Goal: Information Seeking & Learning: Learn about a topic

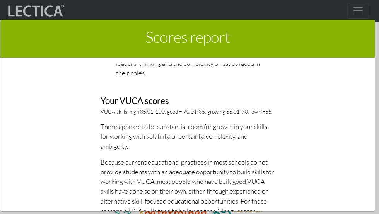
scroll to position [1253, 0]
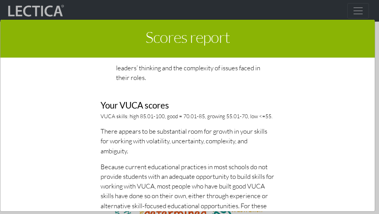
click at [129, 105] on h3 "Your VUCA scores" at bounding box center [187, 106] width 174 height 10
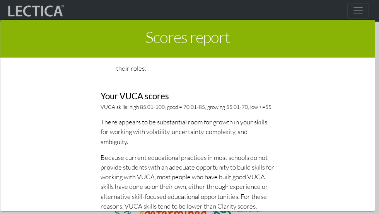
scroll to position [1224, 0]
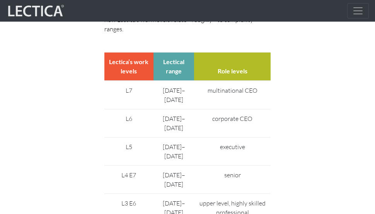
scroll to position [1689, 0]
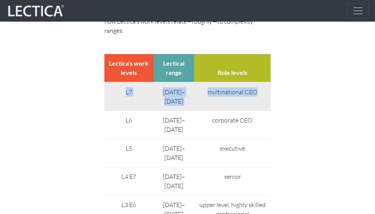
drag, startPoint x: 125, startPoint y: 65, endPoint x: 249, endPoint y: 72, distance: 123.8
click at [249, 82] on tr "L7 [DATE]–[DATE] multinational CEO" at bounding box center [187, 96] width 166 height 29
click at [258, 82] on td "multinational CEO" at bounding box center [232, 96] width 77 height 29
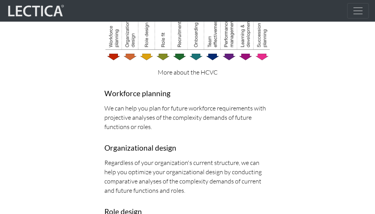
scroll to position [540, 0]
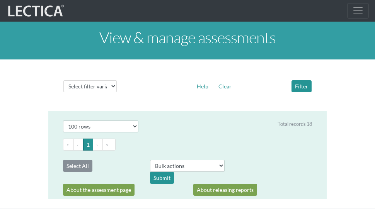
select select "100"
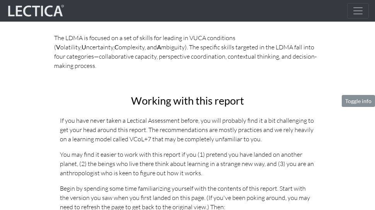
scroll to position [202, 0]
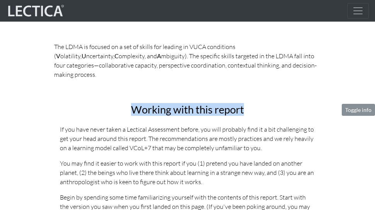
drag, startPoint x: 122, startPoint y: 96, endPoint x: 249, endPoint y: 103, distance: 127.7
click at [249, 104] on h2 "Working with this report" at bounding box center [187, 110] width 255 height 12
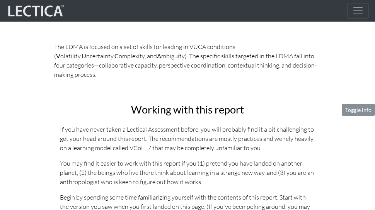
click at [281, 104] on h2 "Working with this report" at bounding box center [187, 110] width 255 height 12
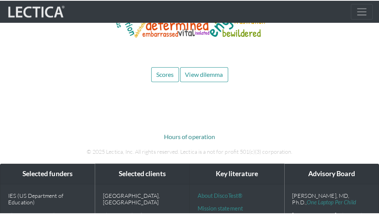
scroll to position [3726, 0]
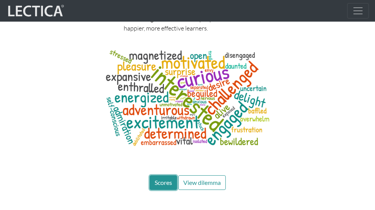
click at [165, 179] on span "Scores" at bounding box center [163, 182] width 17 height 7
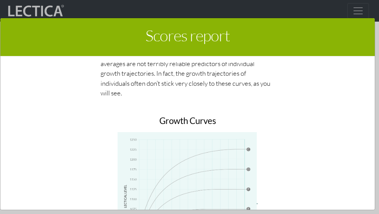
scroll to position [2938, 0]
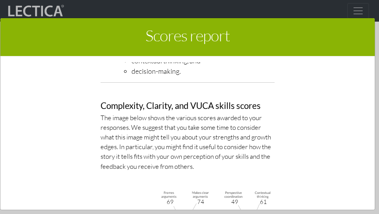
scroll to position [2683, 0]
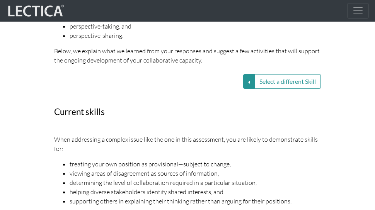
scroll to position [1007, 0]
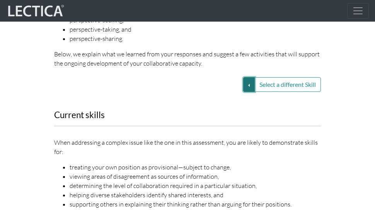
click at [248, 77] on button "Select a different Skill" at bounding box center [249, 84] width 12 height 15
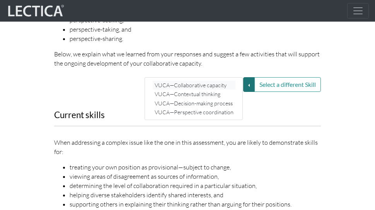
click at [204, 81] on link "VUCA—Collaborative capacity" at bounding box center [194, 85] width 83 height 9
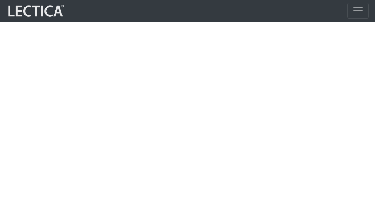
scroll to position [910, 0]
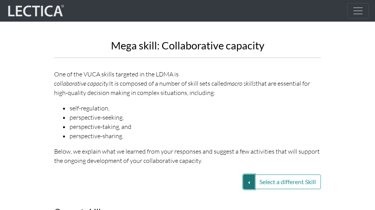
click at [246, 175] on button "Select a different Skill" at bounding box center [249, 182] width 12 height 15
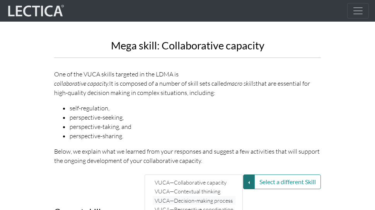
click at [185, 196] on link "VUCA—Decision-making process" at bounding box center [194, 200] width 83 height 9
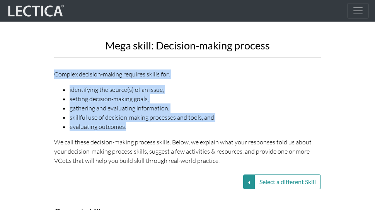
drag, startPoint x: 169, startPoint y: 117, endPoint x: 65, endPoint y: 55, distance: 121.7
click at [65, 55] on div "Mega skill: Decision-making process Complex decision-making requires skills for…" at bounding box center [187, 10] width 267 height 310
click at [272, 94] on li "setting decision-making goals," at bounding box center [195, 98] width 251 height 9
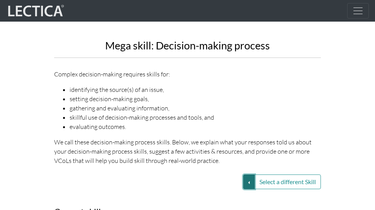
click at [246, 175] on button "Select a different Skill" at bounding box center [249, 182] width 12 height 15
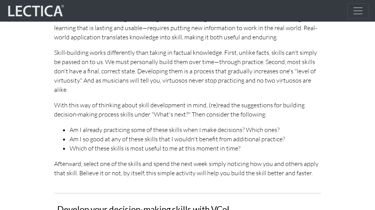
scroll to position [1517, 0]
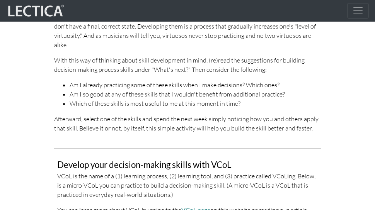
click at [278, 94] on div "Putting “what’s next” to work Most of us think of learning as receiving and rem…" at bounding box center [187, 37] width 267 height 192
